Goal: Find specific page/section: Find specific page/section

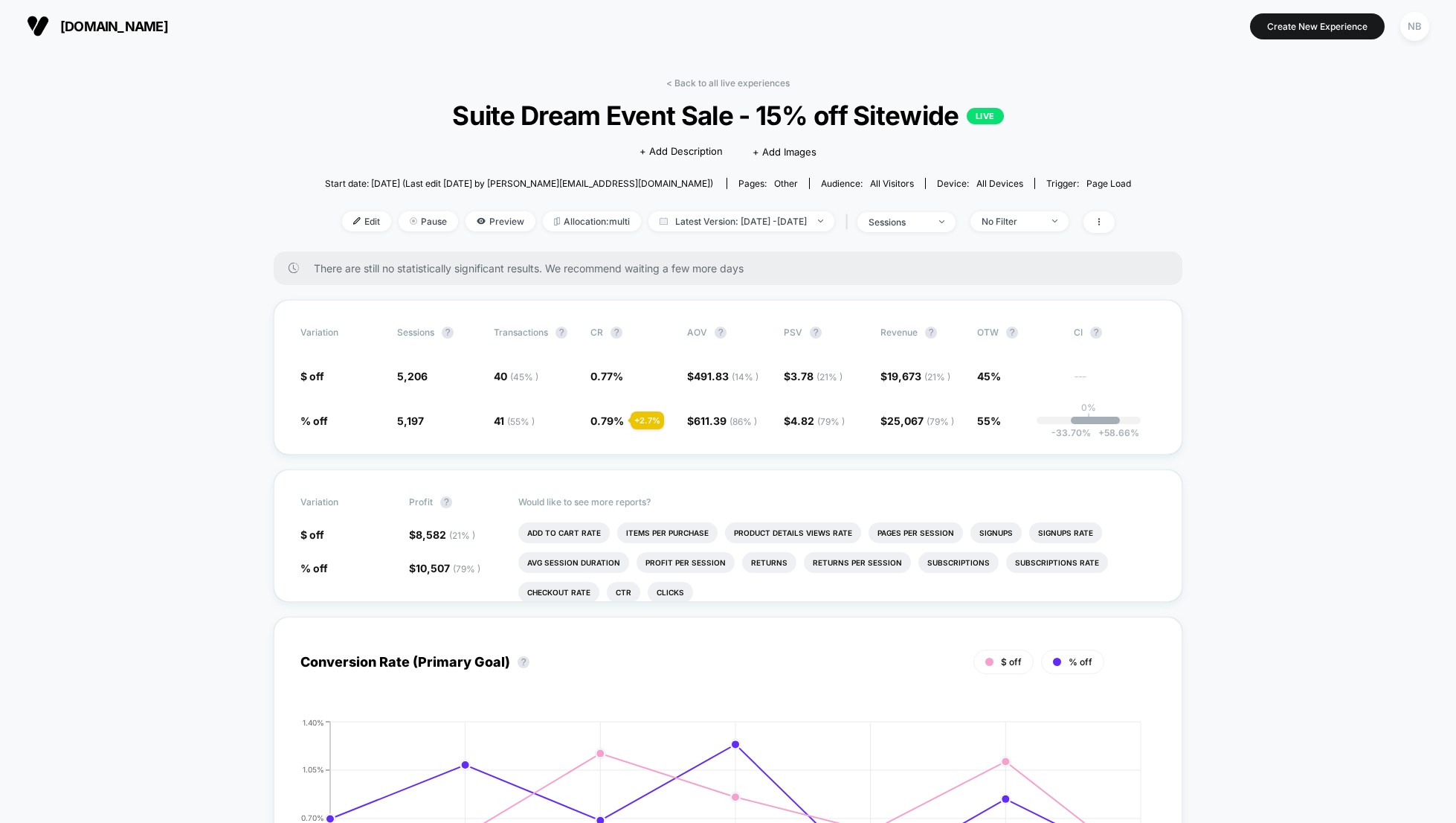
scroll to position [16, 0]
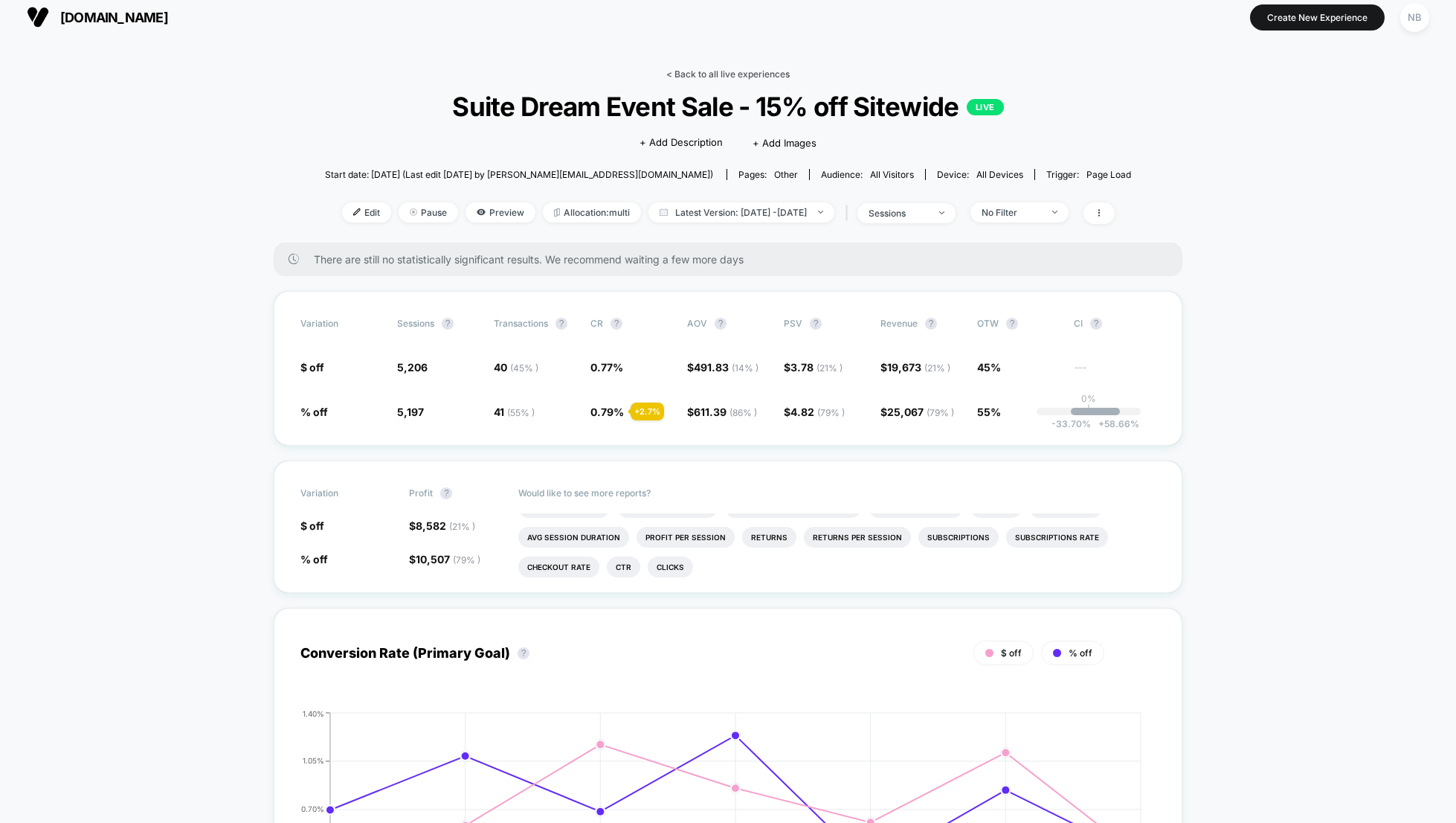
click at [710, 71] on link "< Back to all live experiences" at bounding box center [728, 73] width 123 height 11
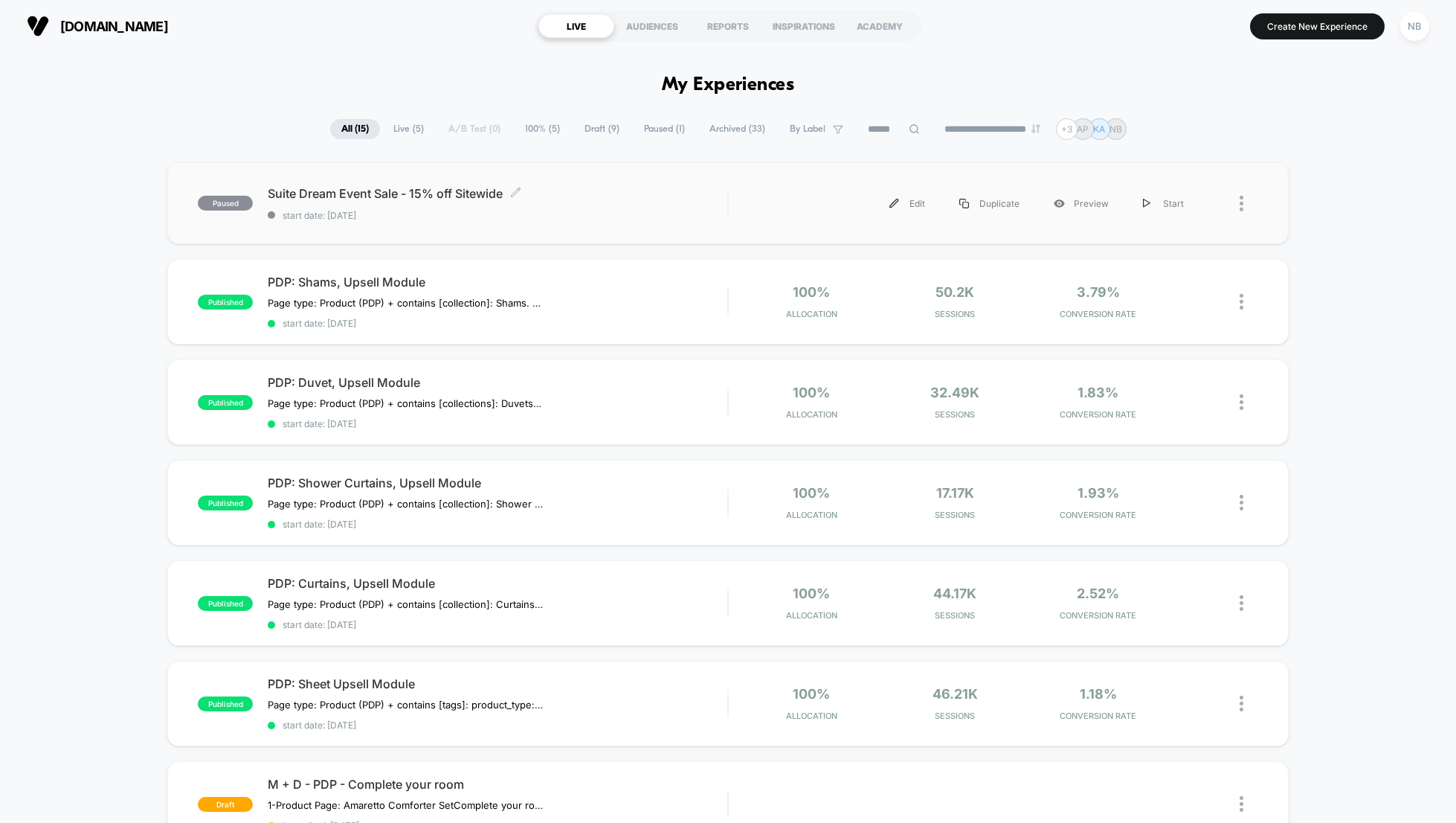
click at [427, 198] on span "Suite Dream Event Sale - 15% off Sitewide Click to edit experience details" at bounding box center [497, 194] width 460 height 15
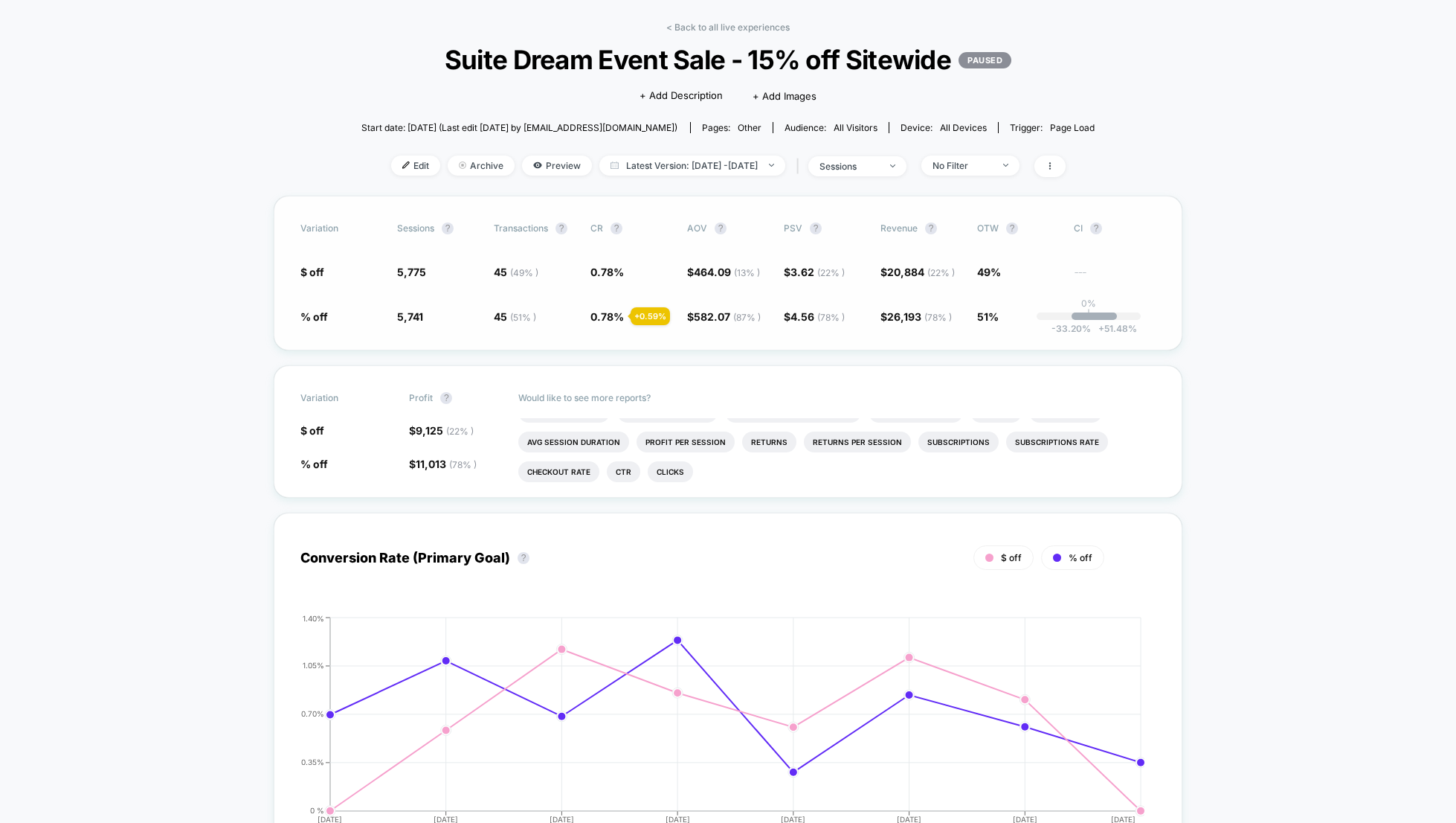
scroll to position [55, 0]
click at [722, 28] on link "< Back to all live experiences" at bounding box center [728, 28] width 123 height 11
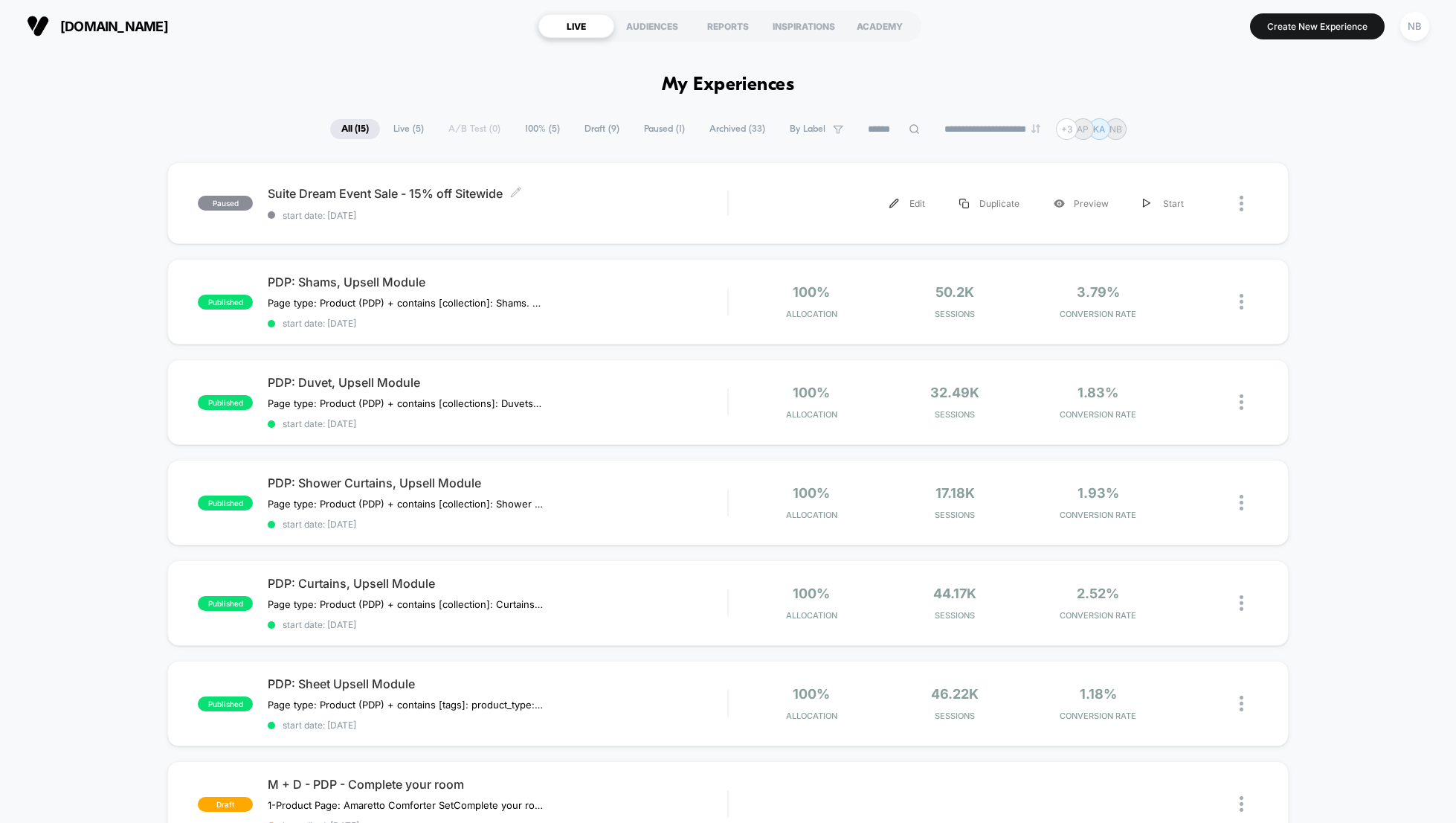
click at [448, 190] on span "Suite Dream Event Sale - 15% off Sitewide Click to edit experience details" at bounding box center [497, 194] width 460 height 15
